Goal: Task Accomplishment & Management: Manage account settings

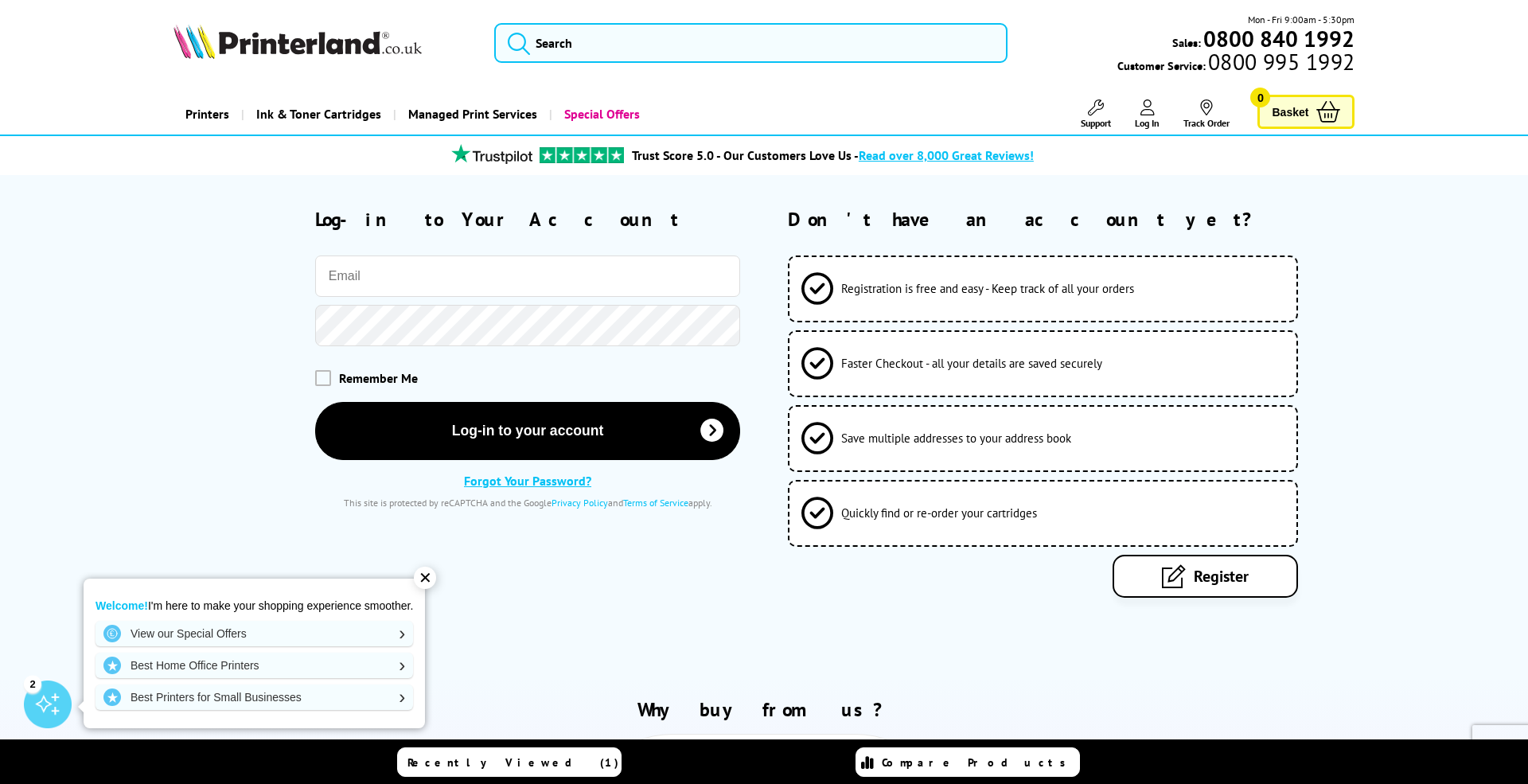
click at [470, 268] on input "email" at bounding box center [528, 275] width 426 height 41
type input "[EMAIL_ADDRESS][DOMAIN_NAME]"
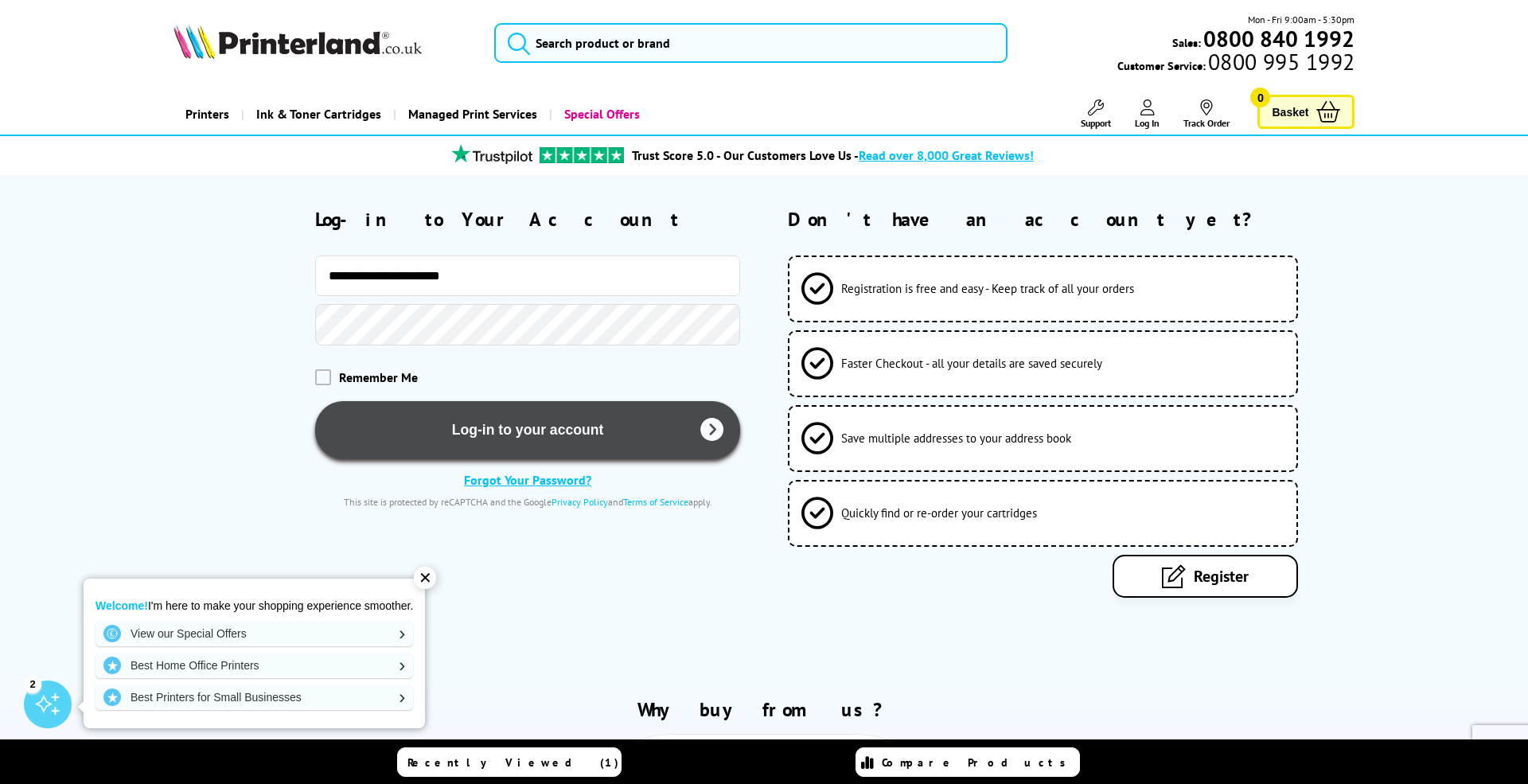
click at [480, 410] on button "Log-in to your account" at bounding box center [528, 429] width 426 height 58
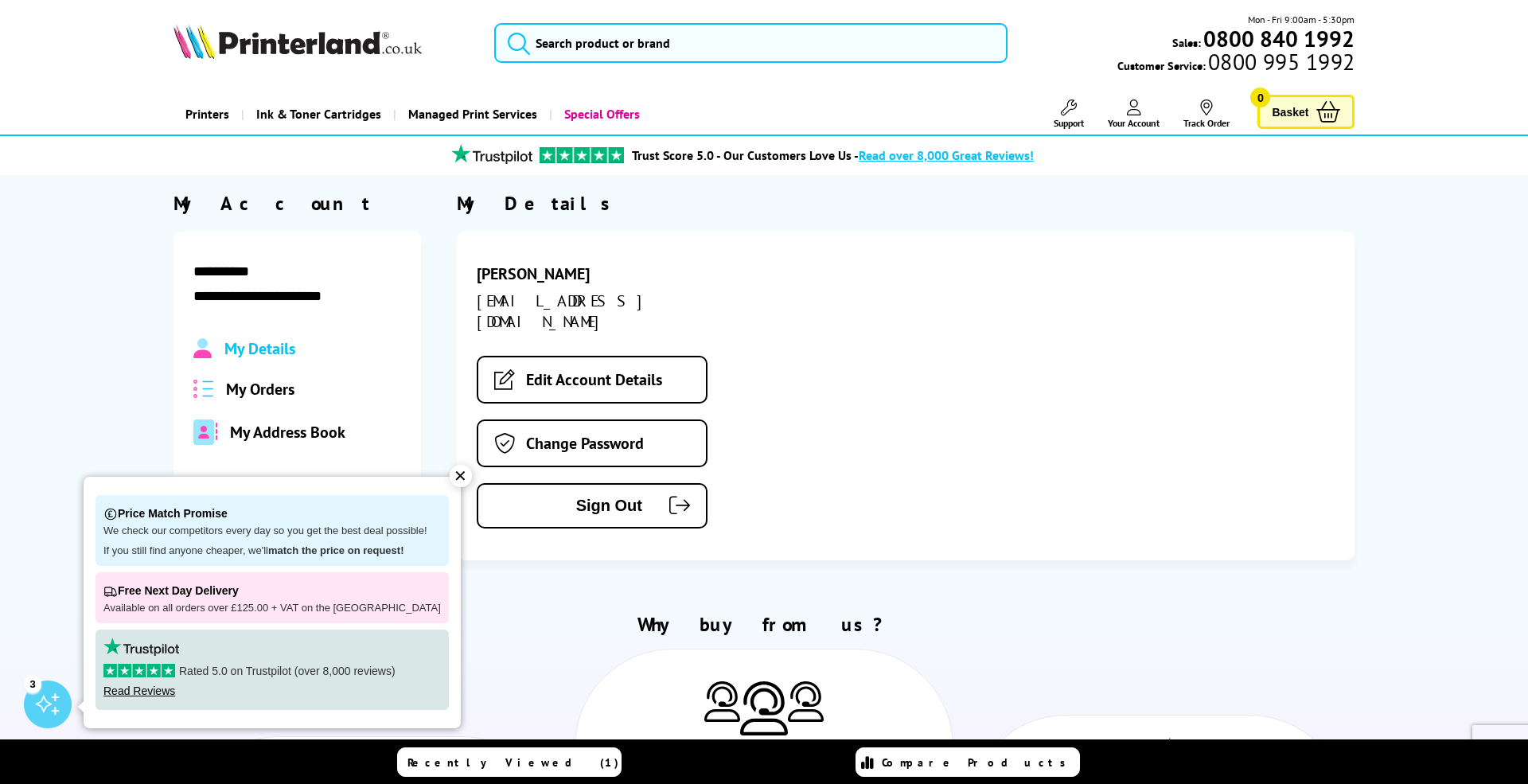
drag, startPoint x: 295, startPoint y: 403, endPoint x: 299, endPoint y: 392, distance: 11.7
click at [296, 401] on div "My Details My Orders My Address Book" at bounding box center [298, 392] width 209 height 107
click at [298, 392] on div "My Orders" at bounding box center [298, 389] width 209 height 21
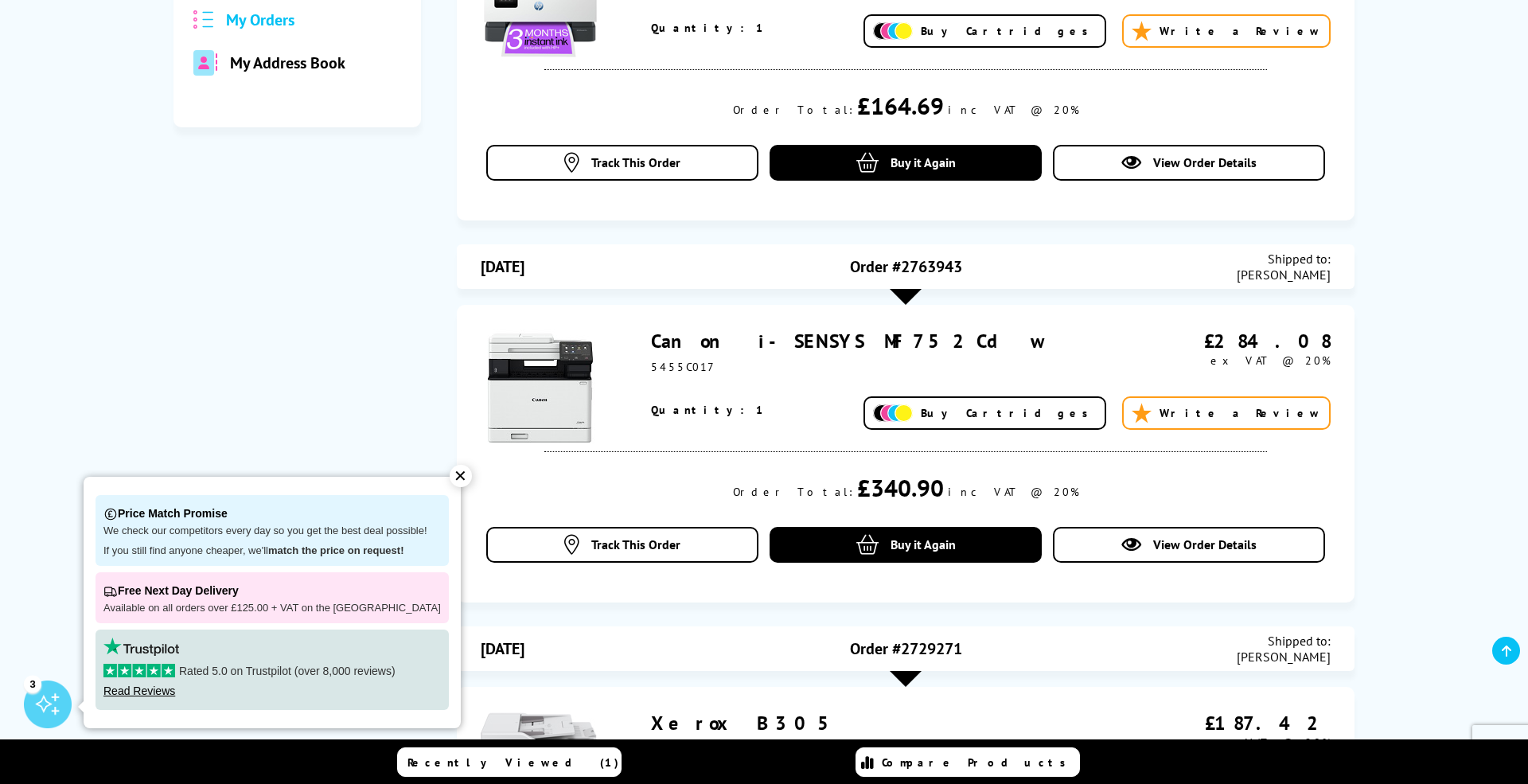
scroll to position [370, 0]
click at [454, 479] on div "✕" at bounding box center [461, 476] width 22 height 22
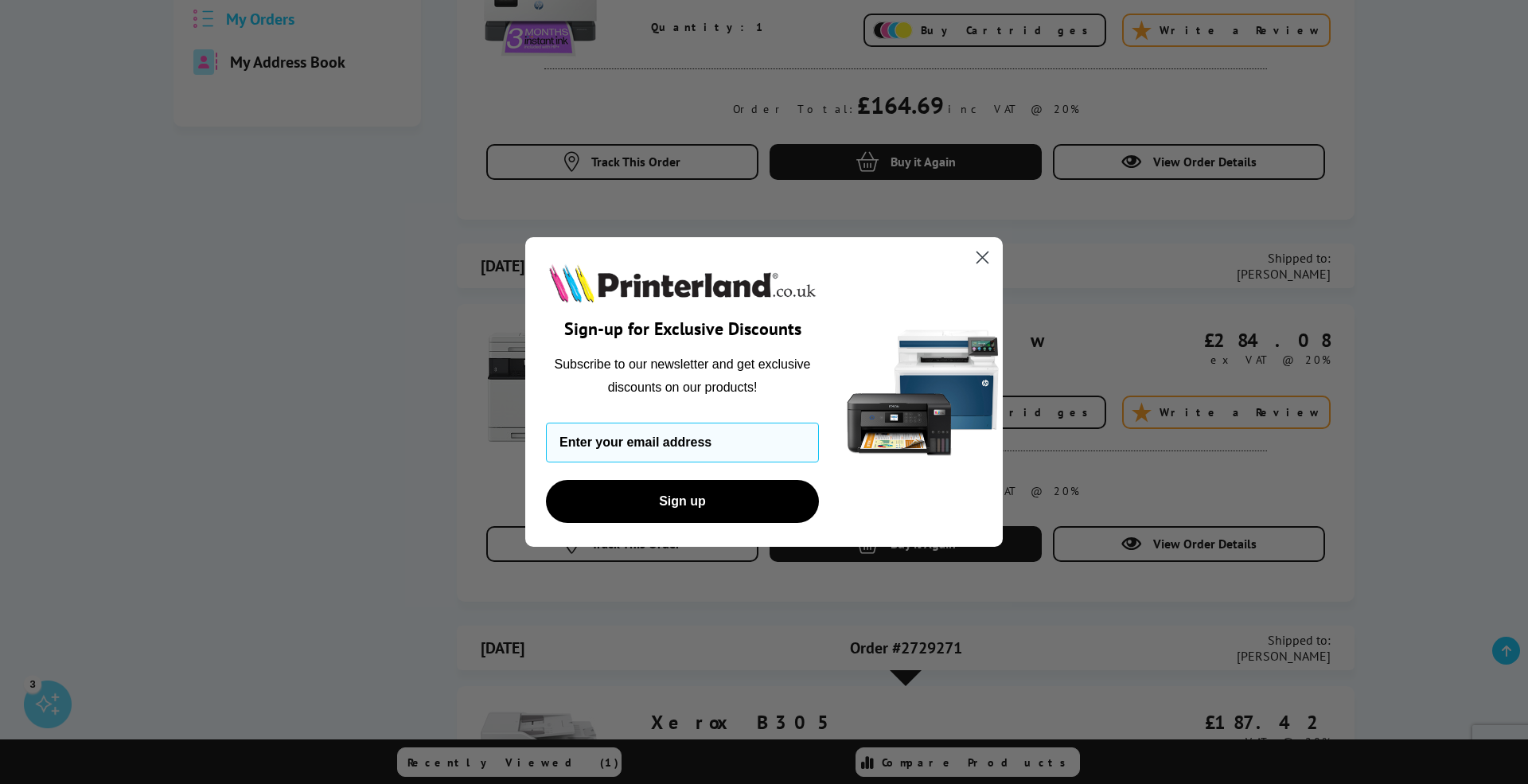
click at [985, 251] on circle "Close dialog" at bounding box center [982, 257] width 26 height 26
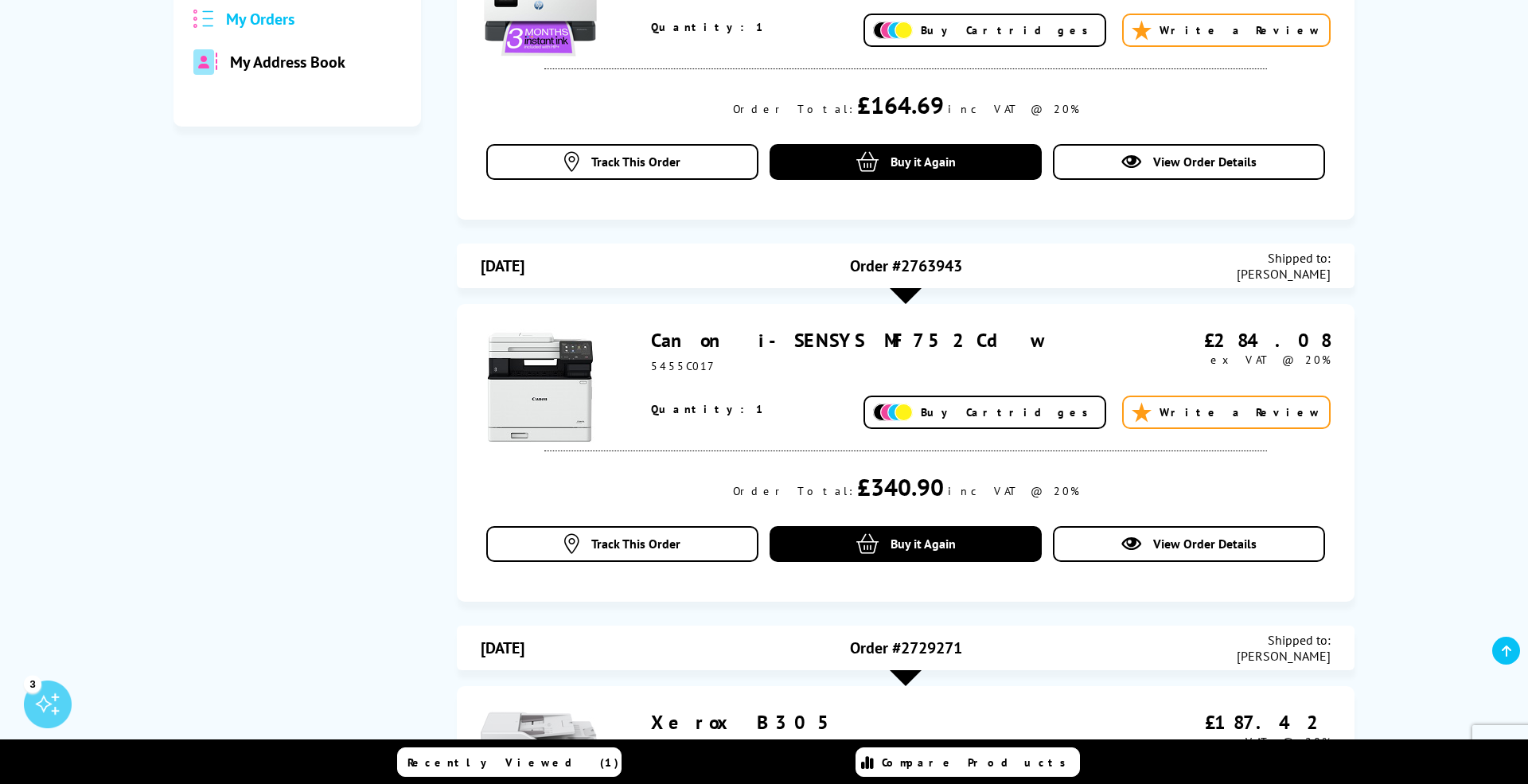
scroll to position [0, 0]
